Goal: Information Seeking & Learning: Learn about a topic

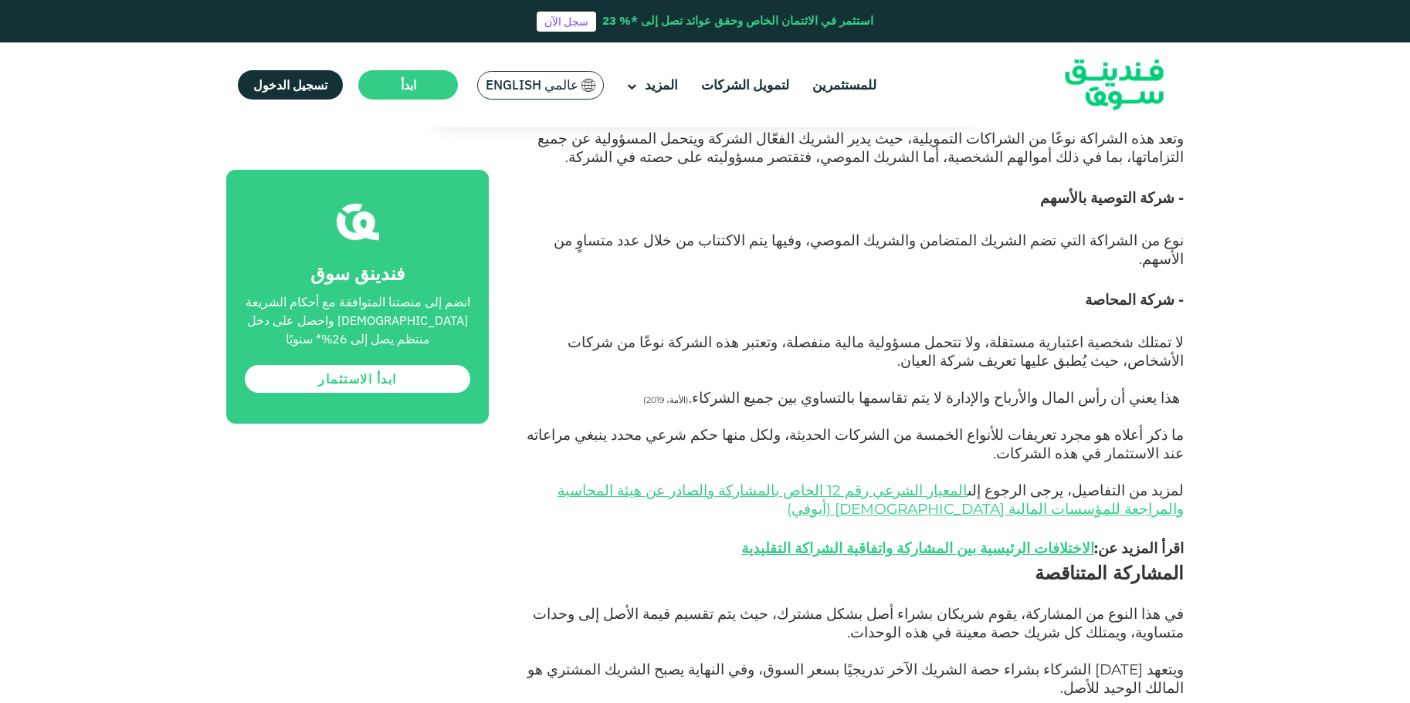
scroll to position [2702, 0]
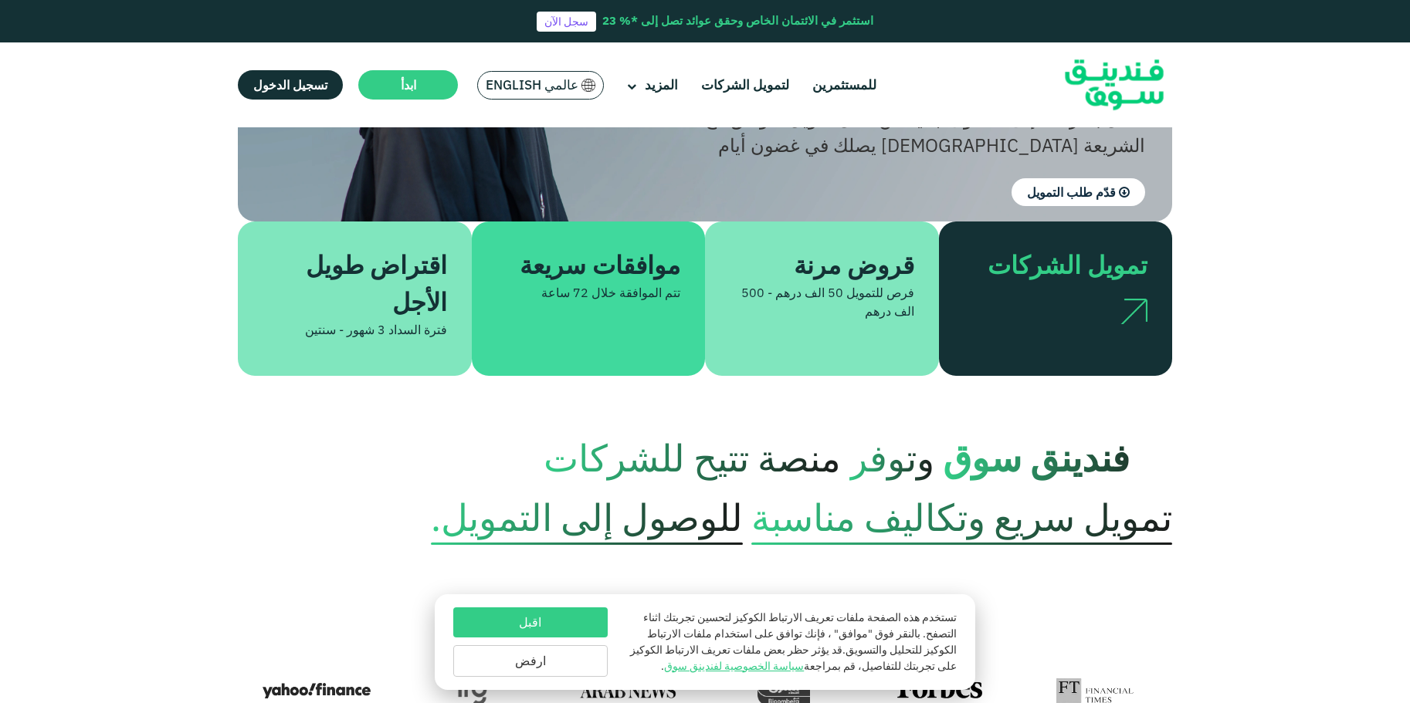
scroll to position [309, 0]
click at [522, 663] on button "ارفض" at bounding box center [530, 661] width 154 height 32
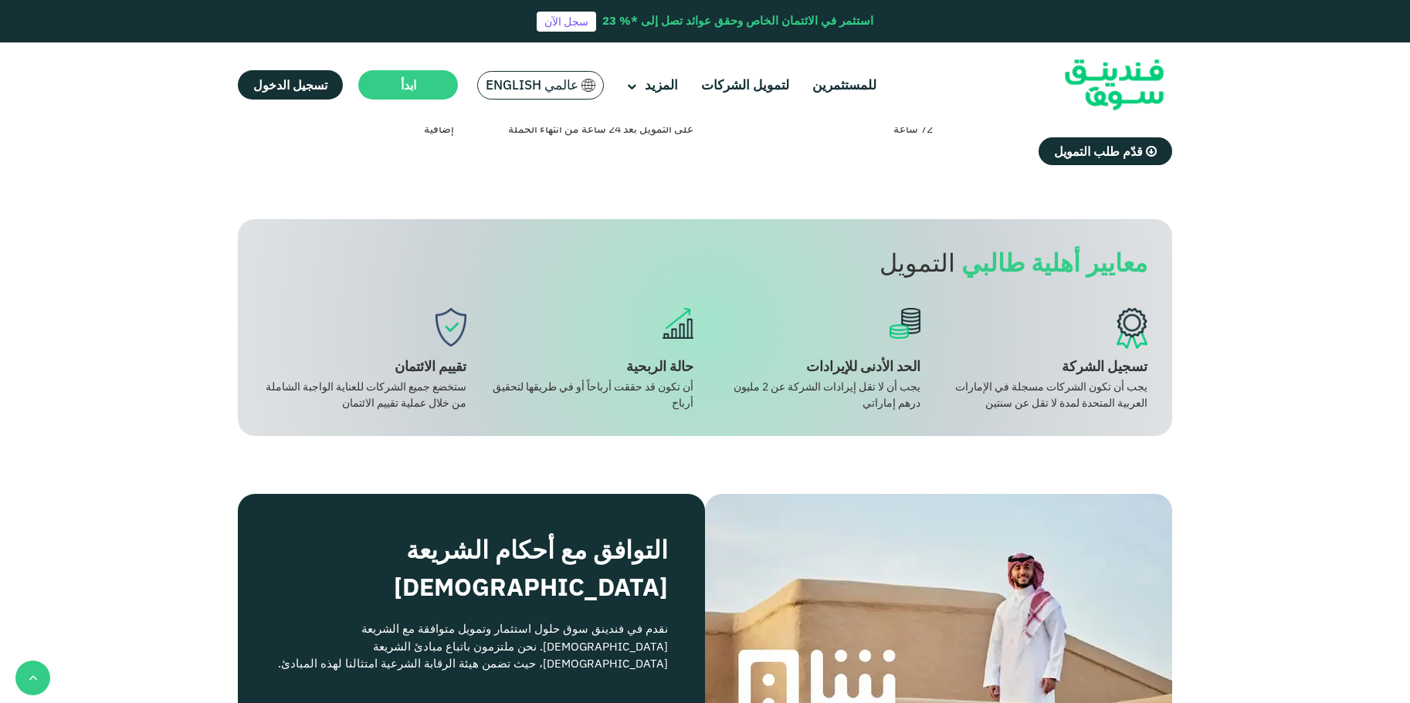
scroll to position [1544, 0]
